Goal: Task Accomplishment & Management: Use online tool/utility

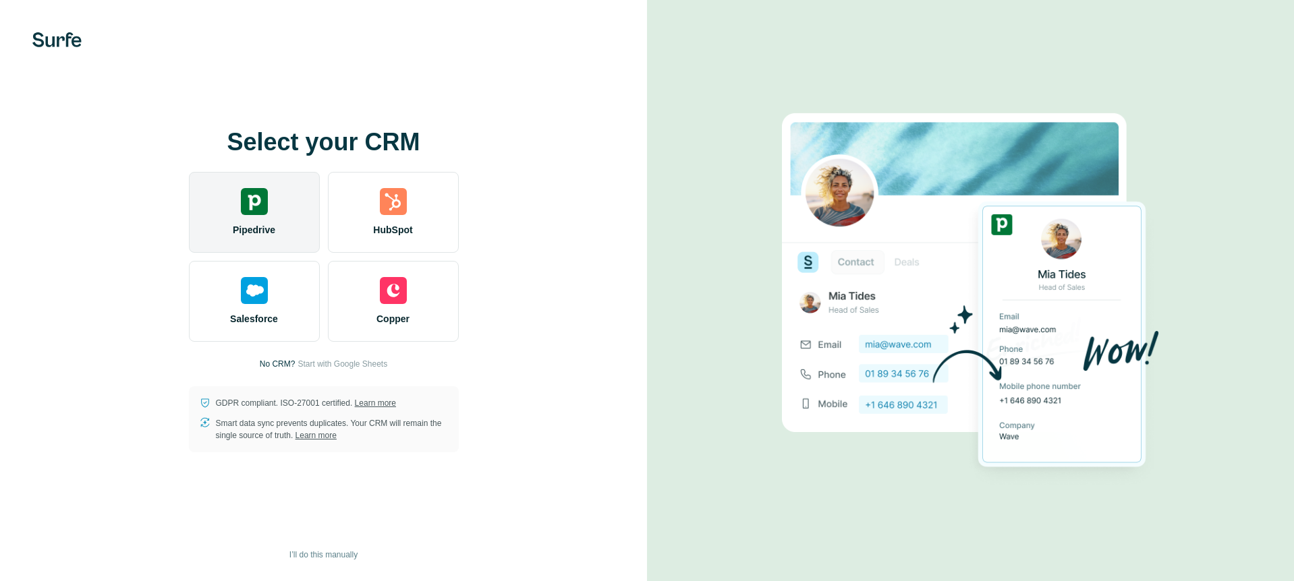
click at [254, 193] on img at bounding box center [254, 201] width 27 height 27
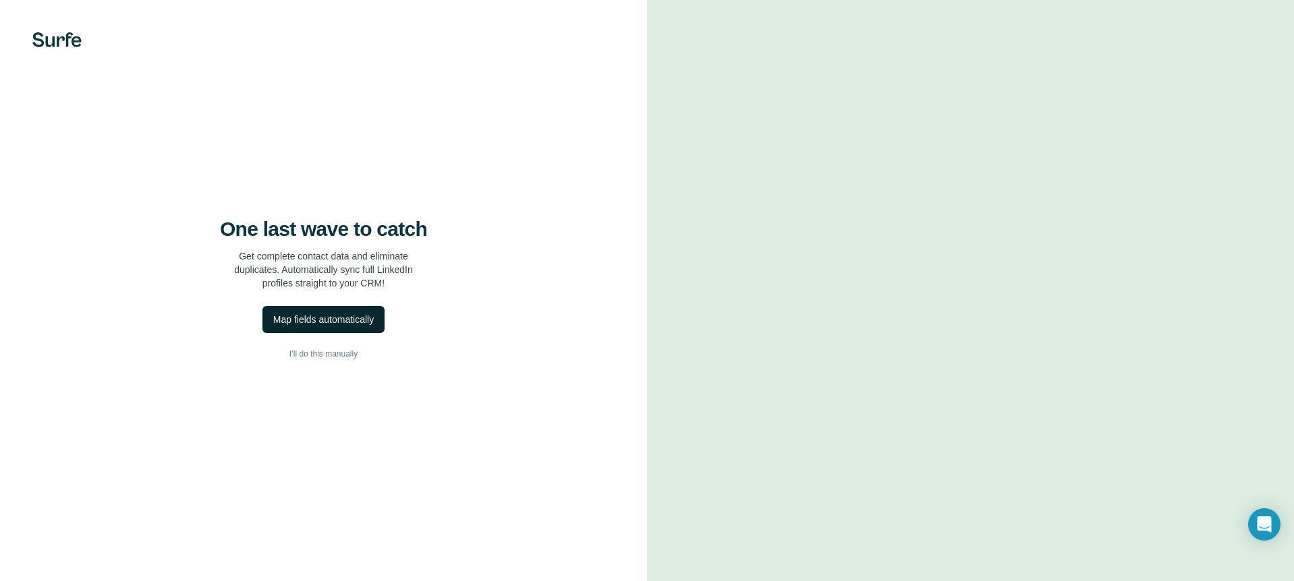
click at [315, 326] on div "Map fields automatically" at bounding box center [323, 319] width 101 height 13
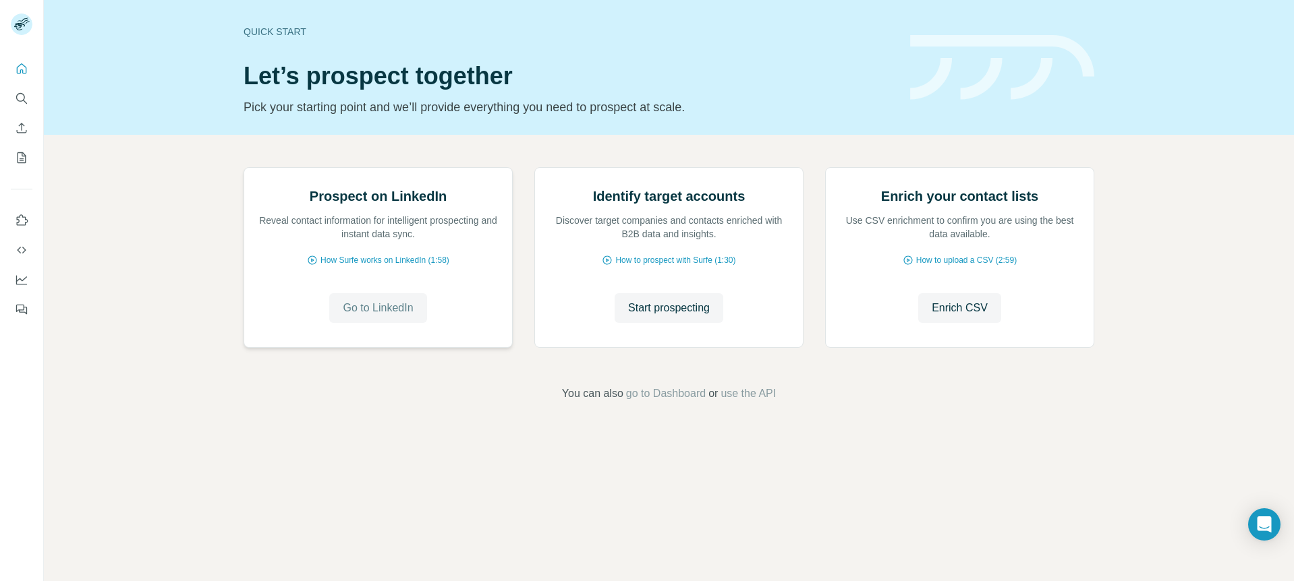
click at [401, 316] on span "Go to LinkedIn" at bounding box center [378, 308] width 70 height 16
click at [26, 69] on icon "Quick start" at bounding box center [22, 68] width 10 height 10
click at [21, 98] on icon "Search" at bounding box center [21, 98] width 13 height 13
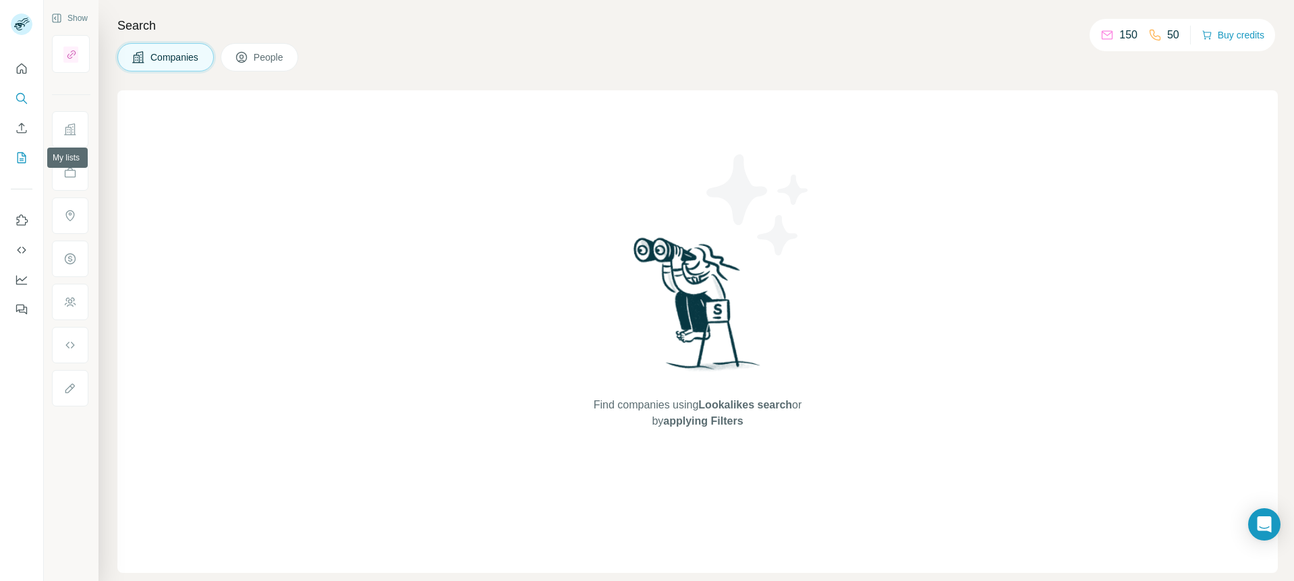
click at [24, 160] on icon "My lists" at bounding box center [21, 157] width 13 height 13
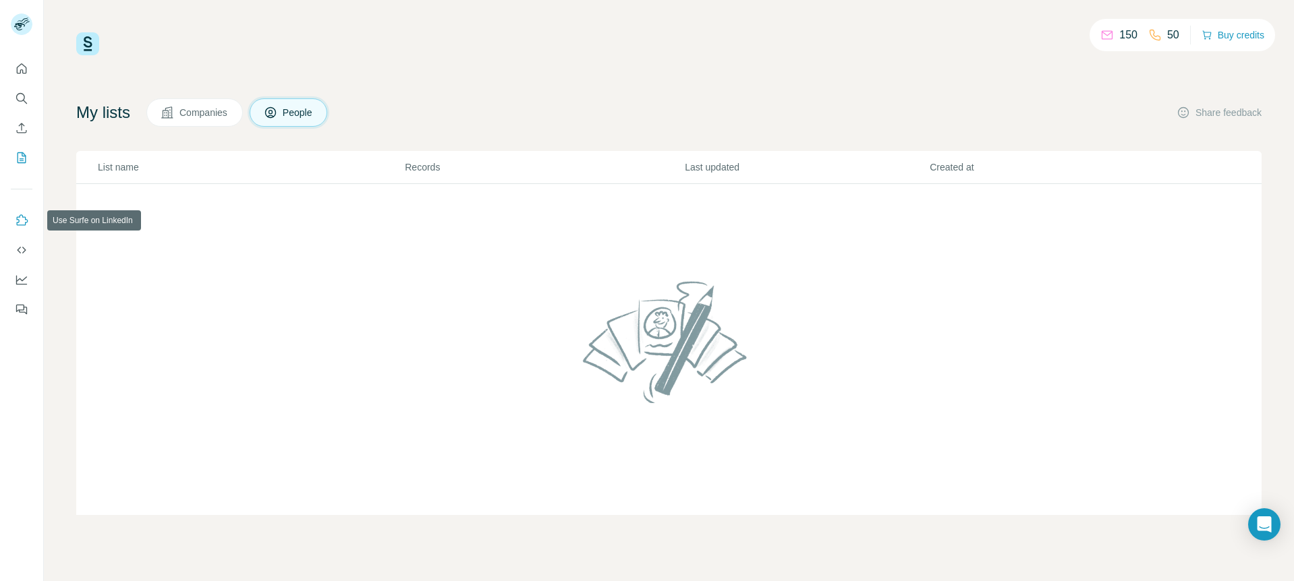
click at [24, 223] on icon "Use Surfe on LinkedIn" at bounding box center [21, 220] width 13 height 13
